Goal: Information Seeking & Learning: Learn about a topic

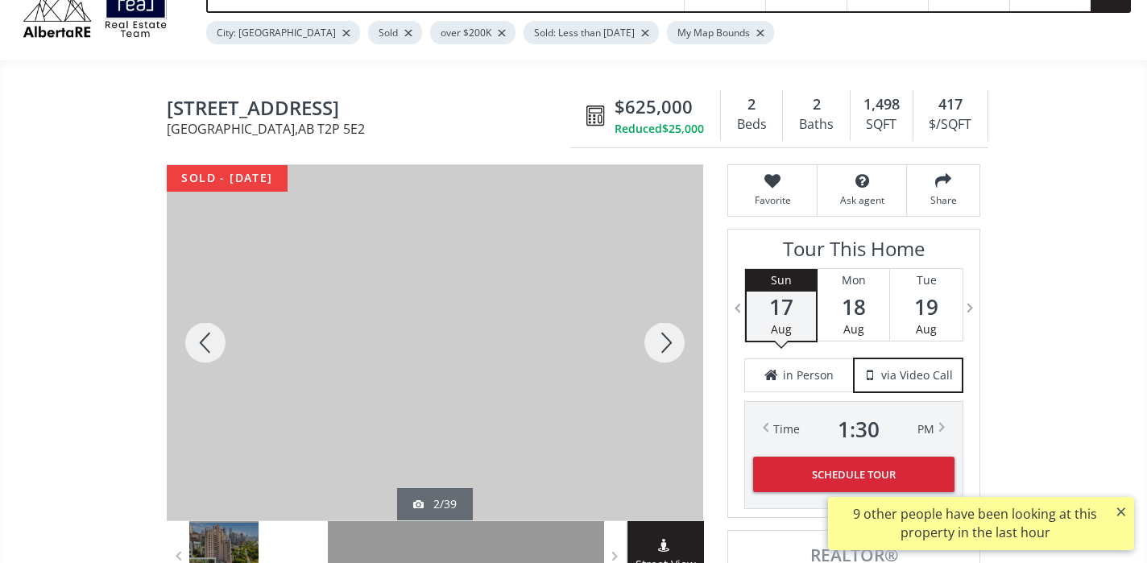
scroll to position [79, 0]
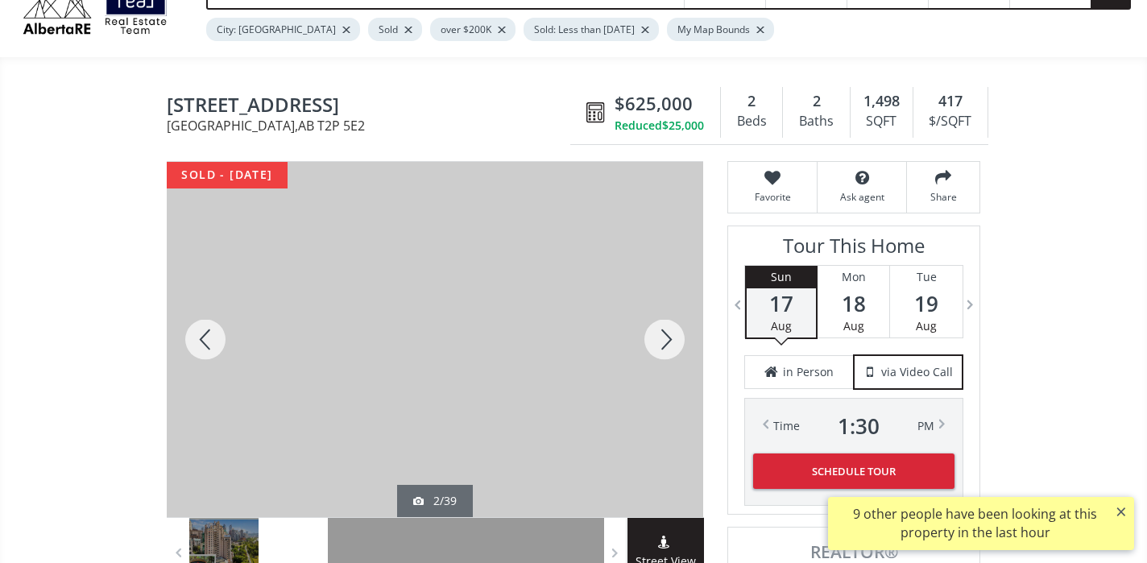
click at [668, 337] on div at bounding box center [664, 339] width 77 height 355
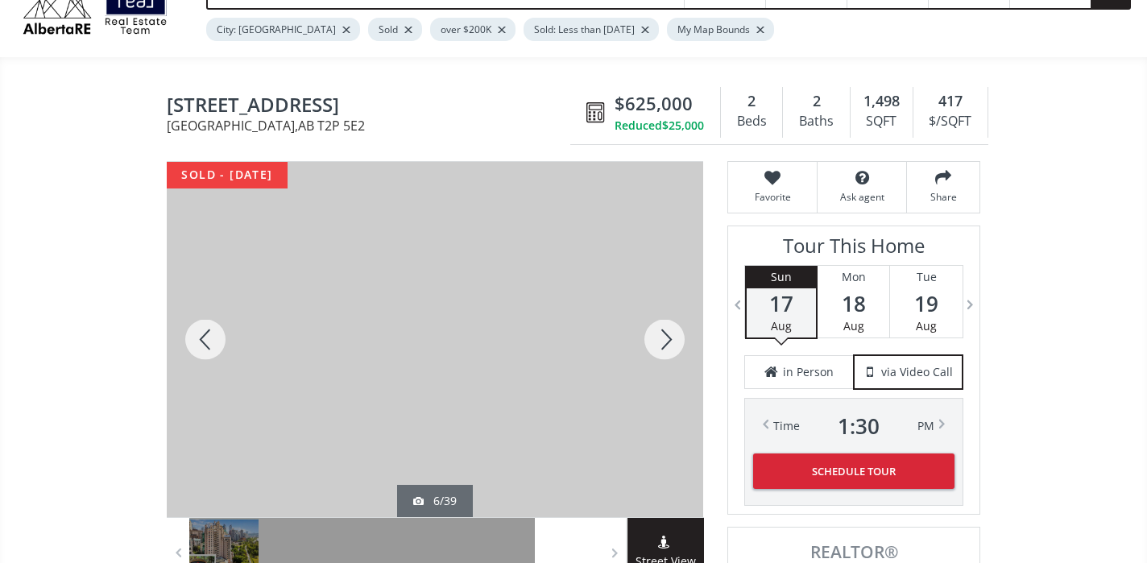
click at [668, 337] on div at bounding box center [664, 339] width 77 height 355
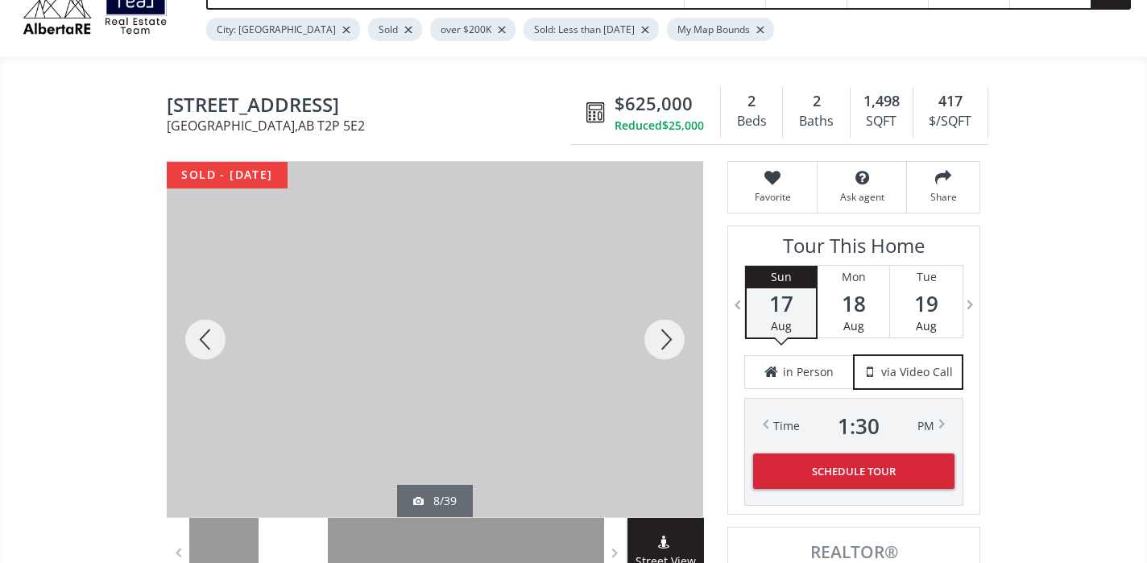
click at [668, 337] on div at bounding box center [664, 339] width 77 height 355
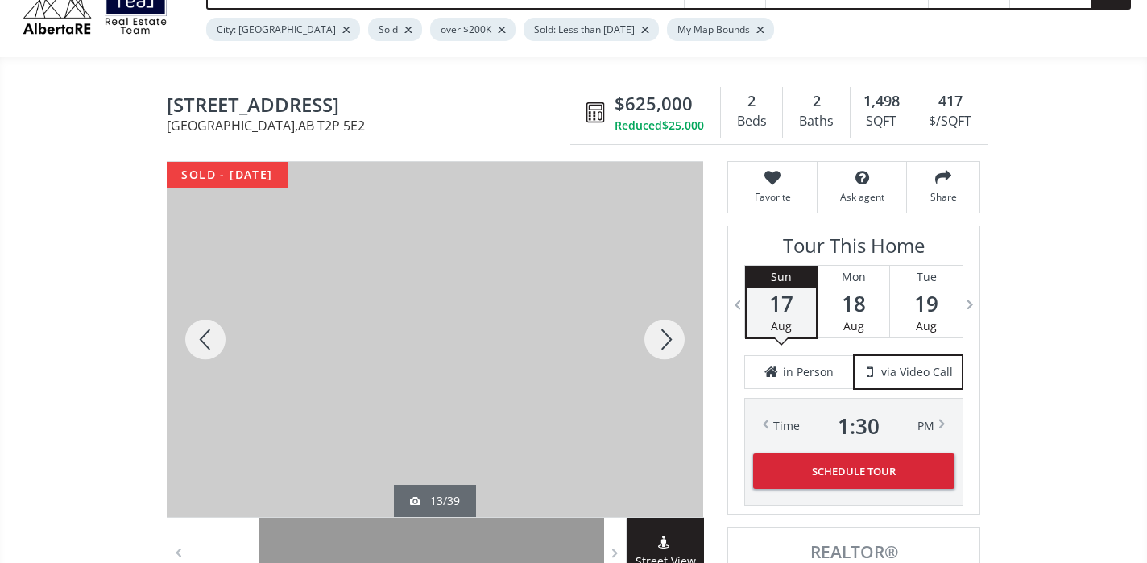
click at [668, 337] on div at bounding box center [664, 339] width 77 height 355
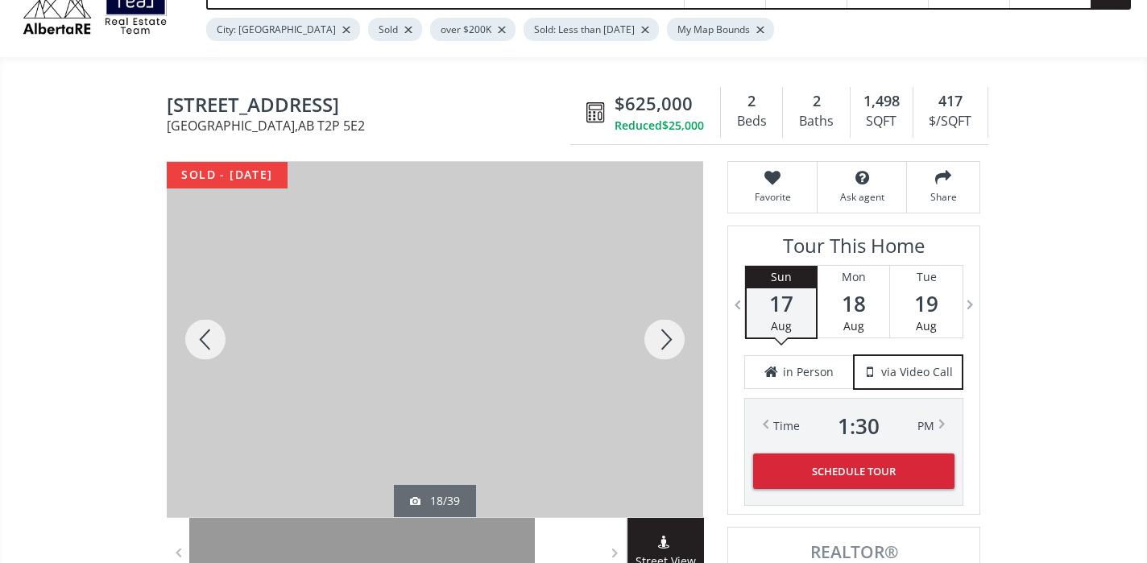
click at [668, 337] on div at bounding box center [664, 339] width 77 height 355
